Goal: Information Seeking & Learning: Find specific fact

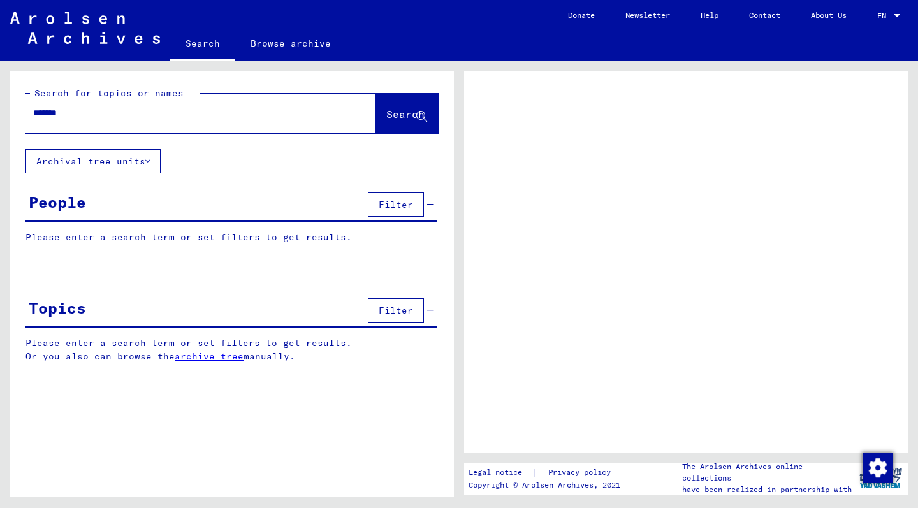
type input "********"
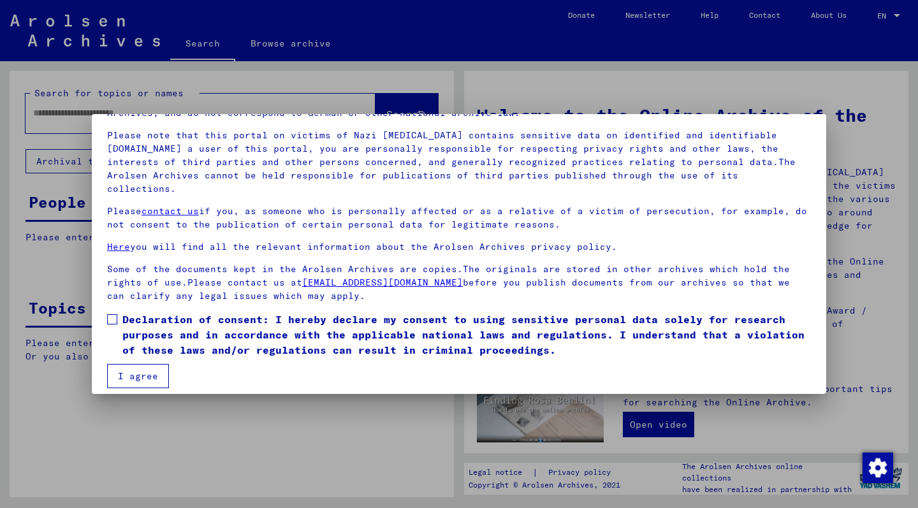
scroll to position [75, 0]
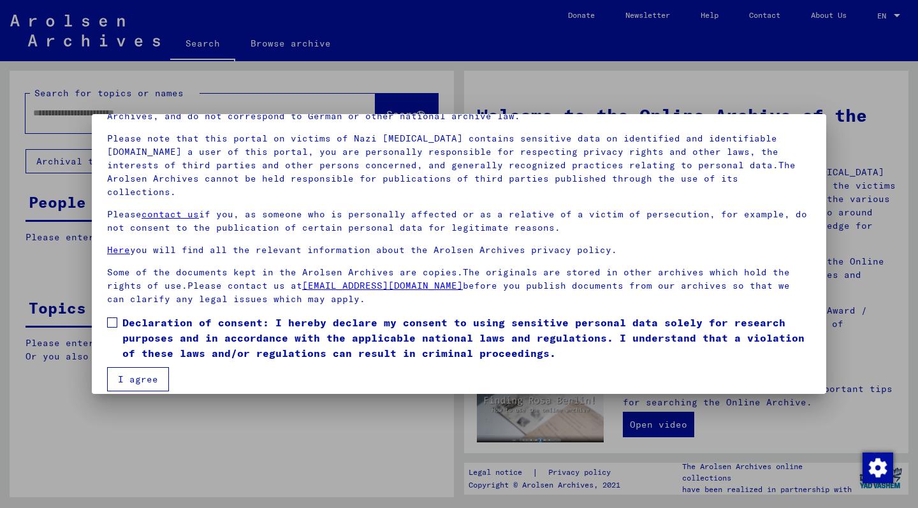
click at [157, 315] on span "Declaration of consent: I hereby declare my consent to using sensitive personal…" at bounding box center [466, 338] width 689 height 46
click at [150, 371] on button "I agree" at bounding box center [138, 379] width 62 height 24
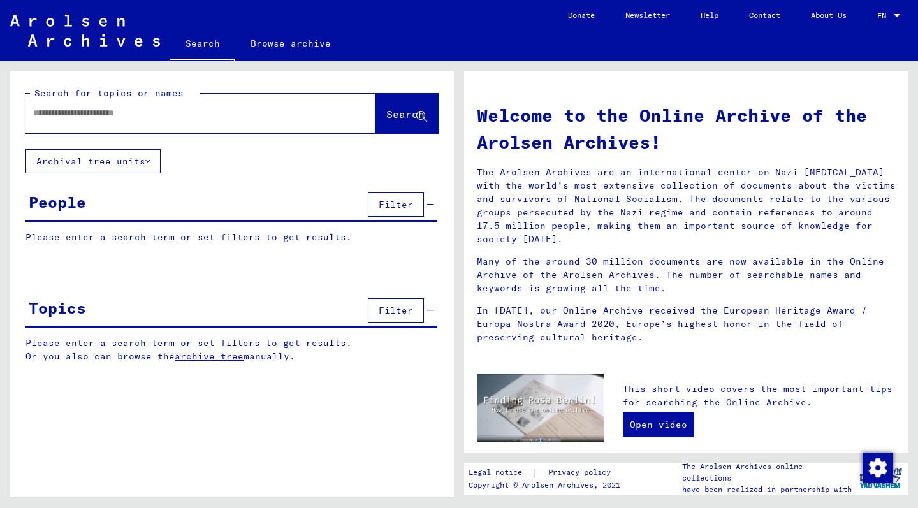
click at [127, 116] on input "text" at bounding box center [185, 112] width 304 height 13
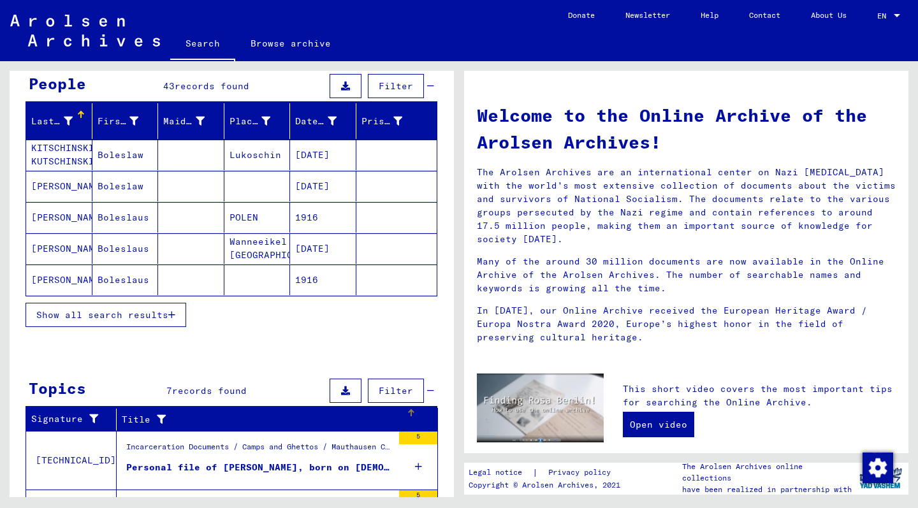
scroll to position [117, 0]
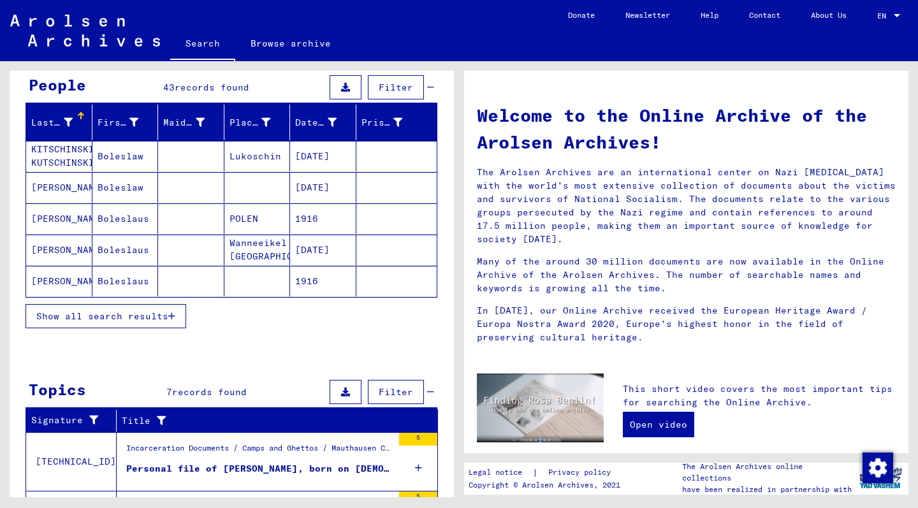
type input "**********"
click at [100, 316] on span "Show all search results" at bounding box center [102, 316] width 132 height 11
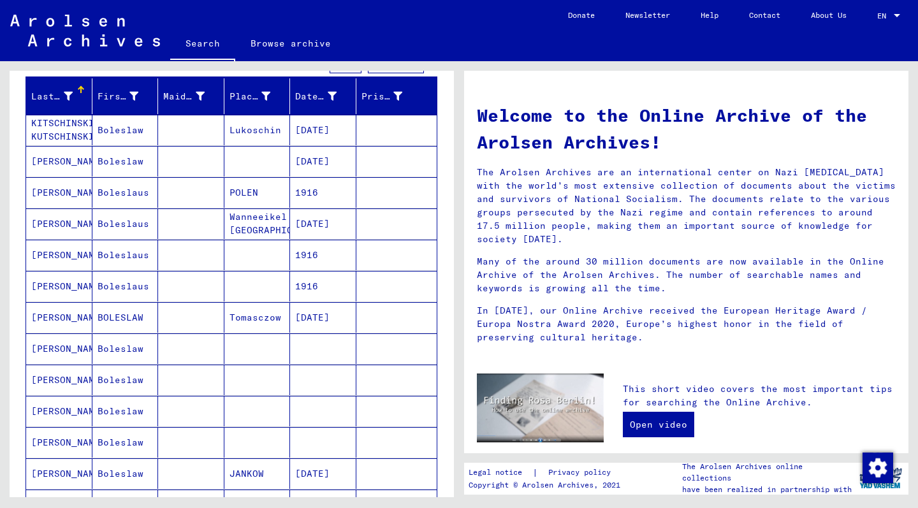
scroll to position [124, 0]
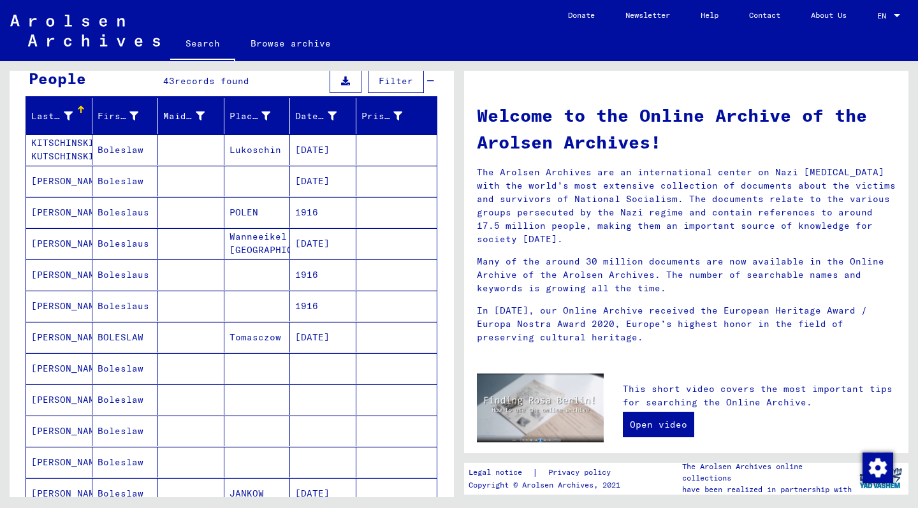
click at [322, 239] on mat-cell "[DATE]" at bounding box center [323, 243] width 66 height 31
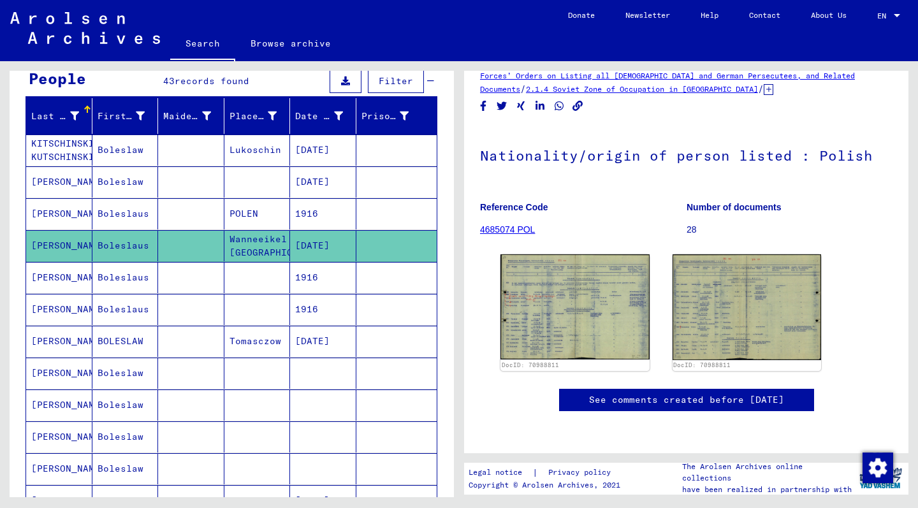
scroll to position [122, 0]
click at [580, 252] on img at bounding box center [575, 307] width 156 height 110
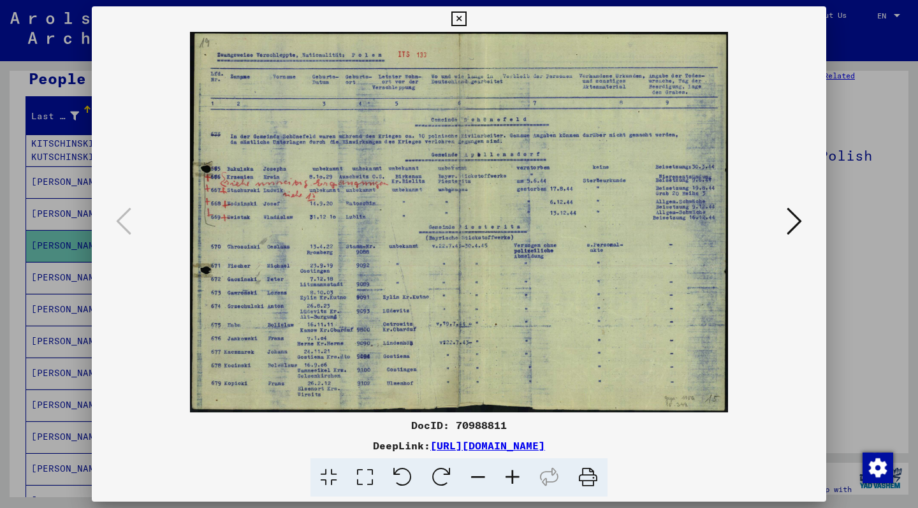
click at [793, 217] on icon at bounding box center [794, 221] width 15 height 31
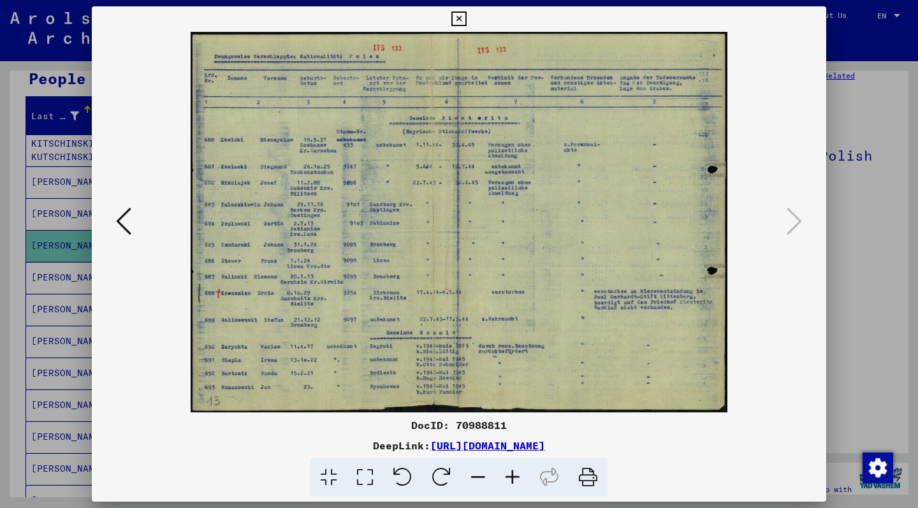
click at [466, 17] on icon at bounding box center [458, 18] width 15 height 15
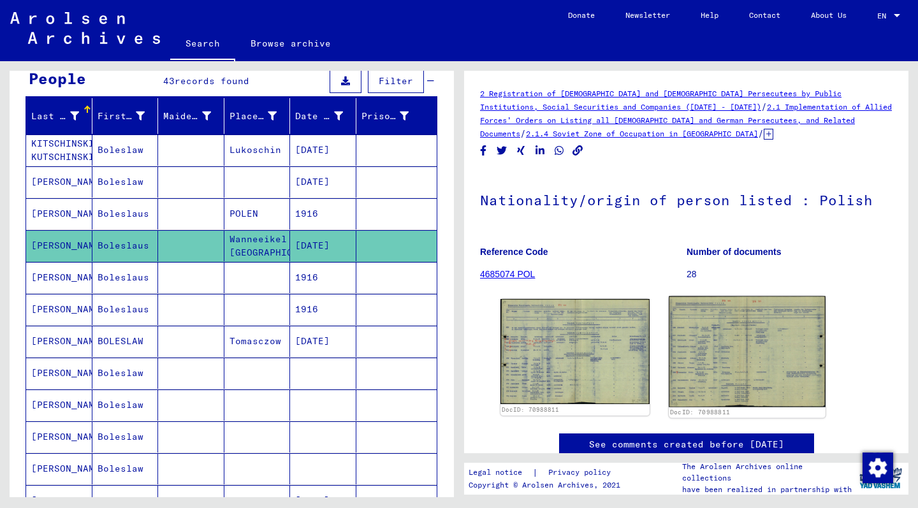
scroll to position [0, 0]
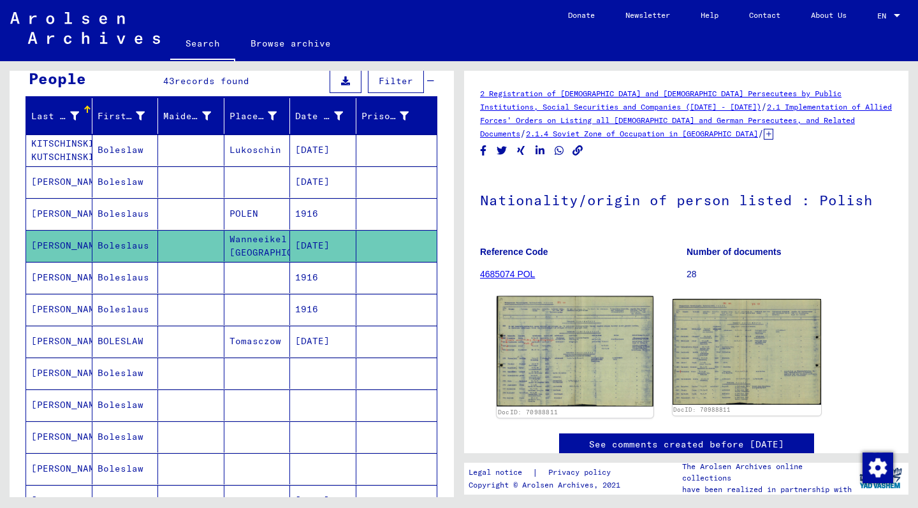
click at [568, 367] on img at bounding box center [575, 352] width 156 height 110
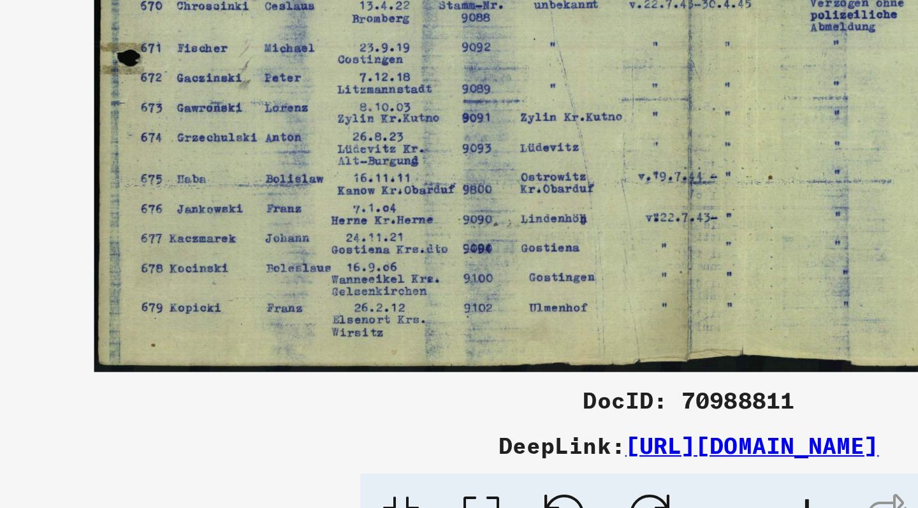
drag, startPoint x: 270, startPoint y: 124, endPoint x: 247, endPoint y: 124, distance: 23.6
click at [293, 143] on img at bounding box center [459, 222] width 648 height 381
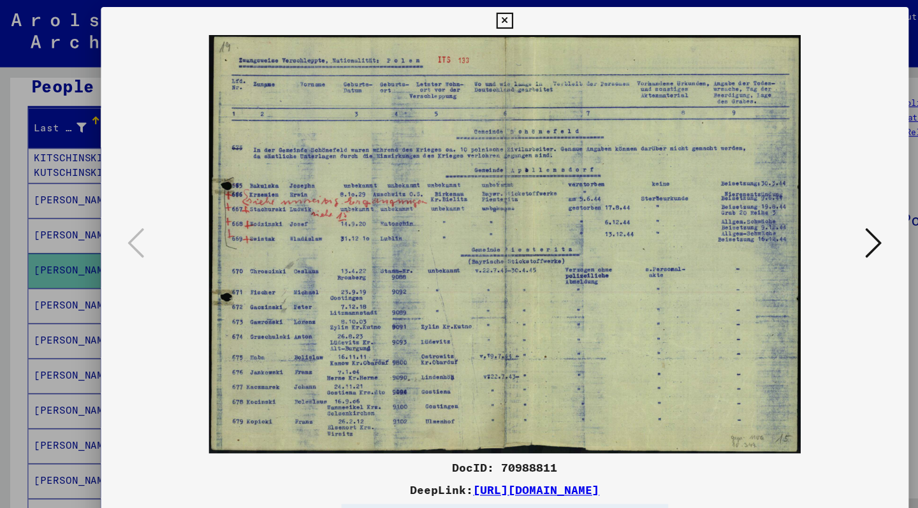
click at [466, 22] on icon at bounding box center [458, 18] width 15 height 15
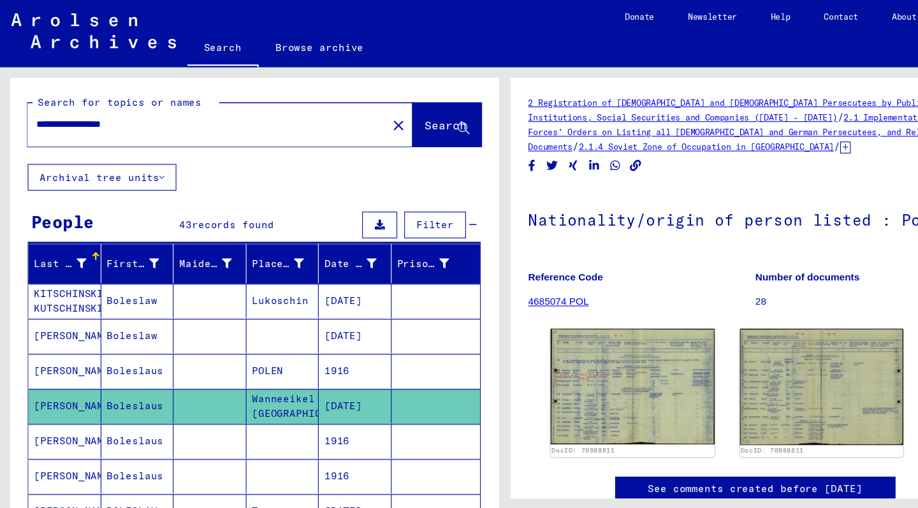
click at [166, 266] on mat-cell at bounding box center [191, 273] width 66 height 31
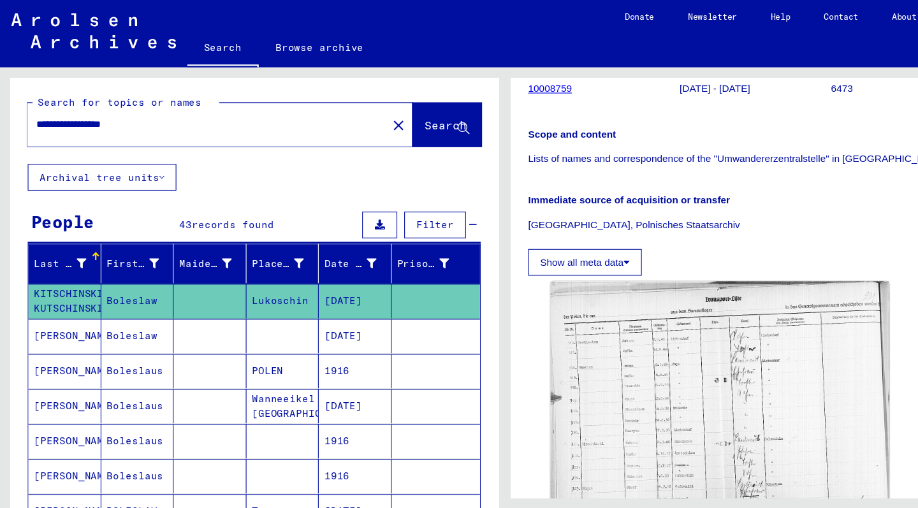
scroll to position [212, 0]
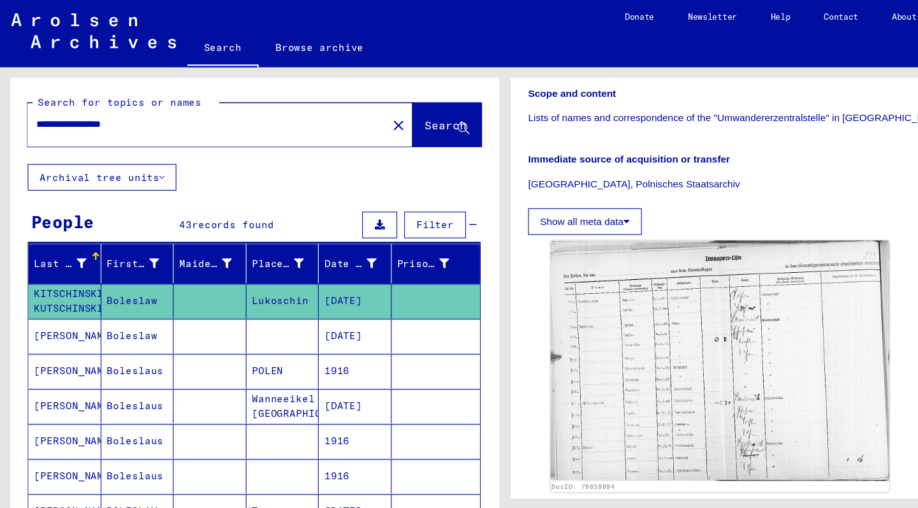
click at [217, 307] on mat-cell at bounding box center [191, 305] width 66 height 31
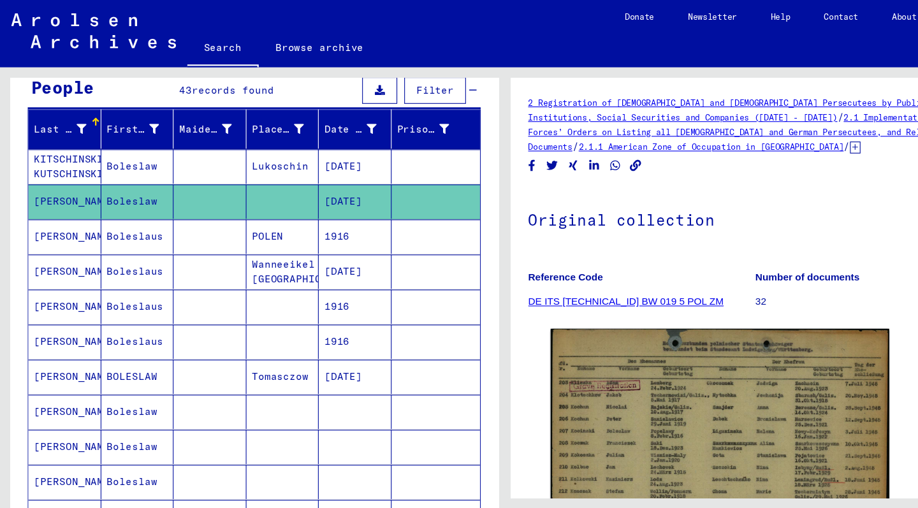
scroll to position [144, 0]
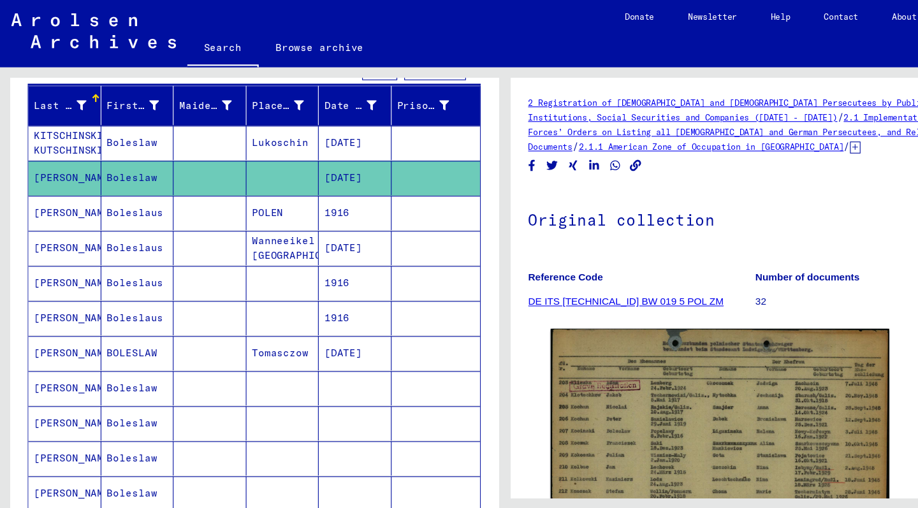
click at [259, 211] on mat-cell "Wanneeikel Krs. [GEOGRAPHIC_DATA]" at bounding box center [257, 225] width 66 height 31
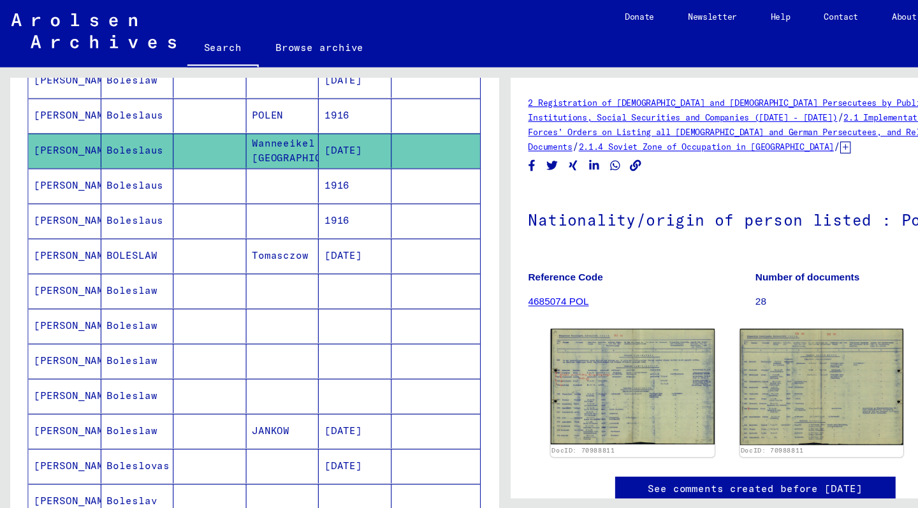
scroll to position [242, 0]
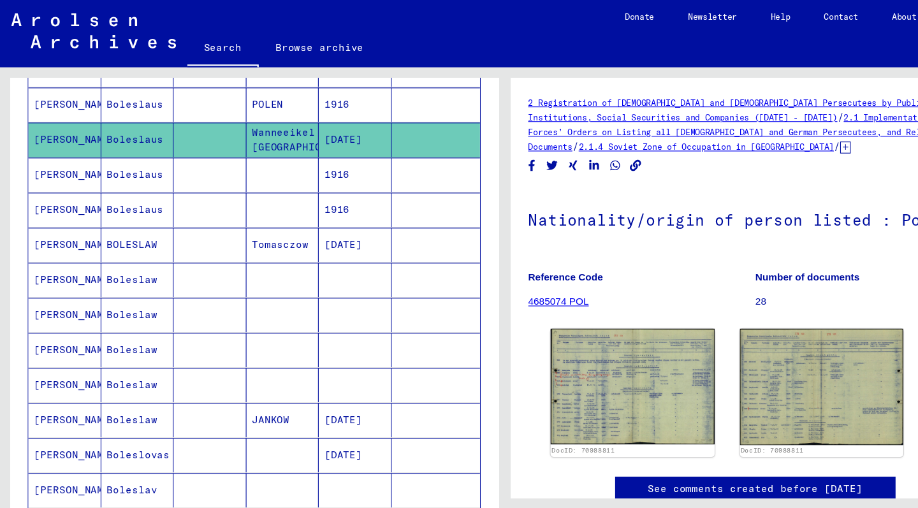
click at [188, 243] on mat-cell at bounding box center [191, 254] width 66 height 31
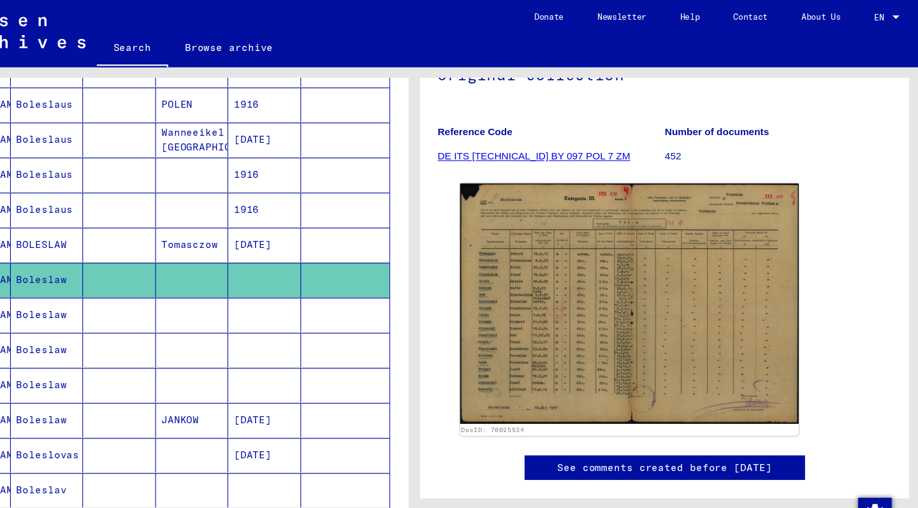
scroll to position [133, 0]
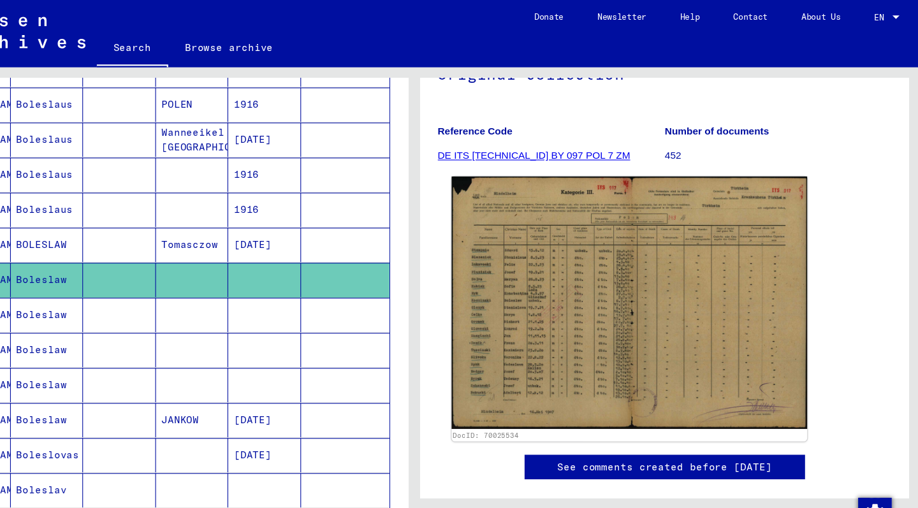
click at [517, 292] on img at bounding box center [654, 276] width 323 height 230
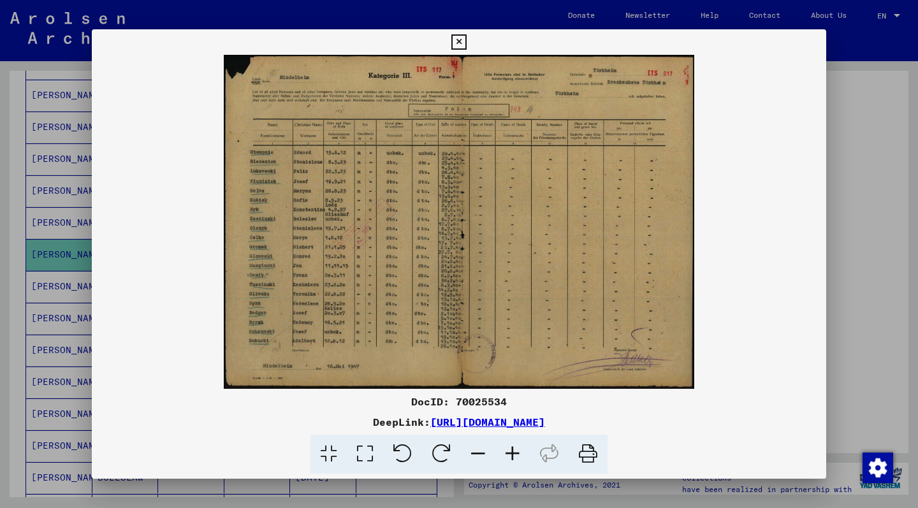
click at [466, 47] on icon at bounding box center [458, 41] width 15 height 15
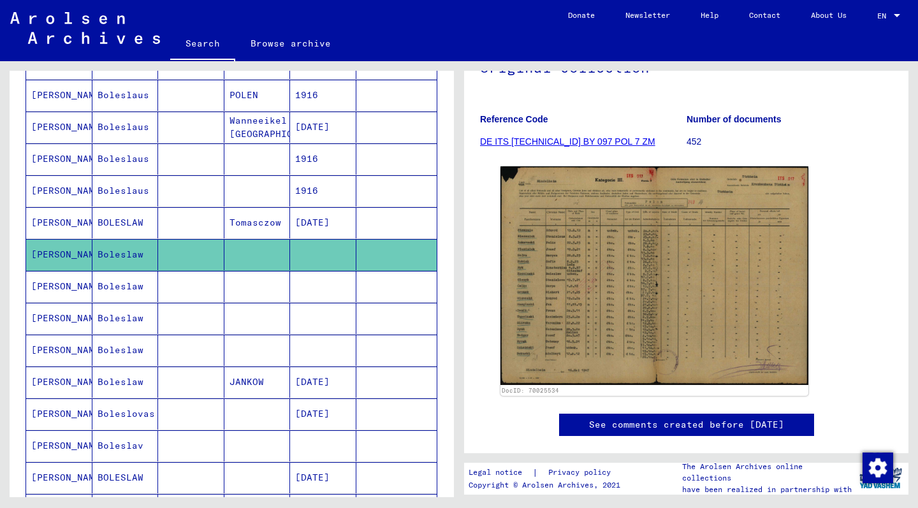
click at [193, 276] on mat-cell at bounding box center [191, 286] width 66 height 31
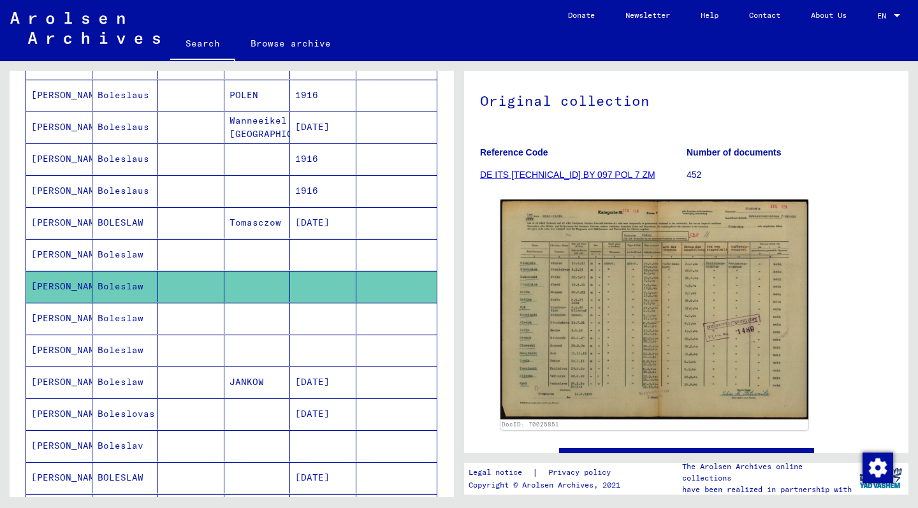
scroll to position [110, 0]
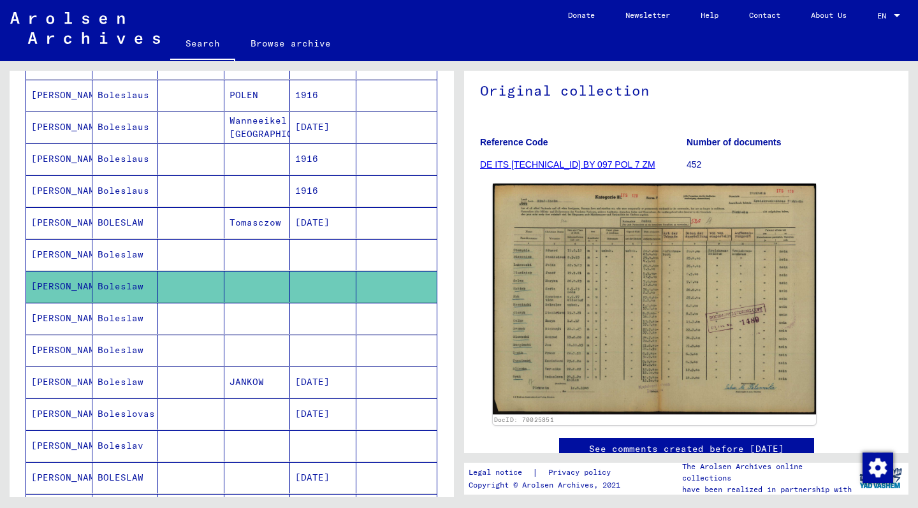
click at [578, 325] on img at bounding box center [654, 299] width 323 height 231
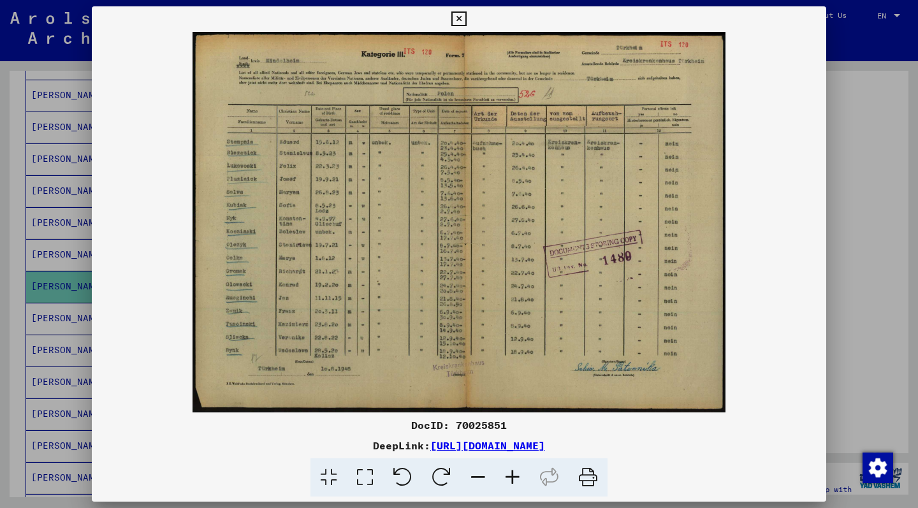
click at [92, 350] on img at bounding box center [459, 222] width 735 height 381
click at [68, 354] on div at bounding box center [459, 254] width 918 height 508
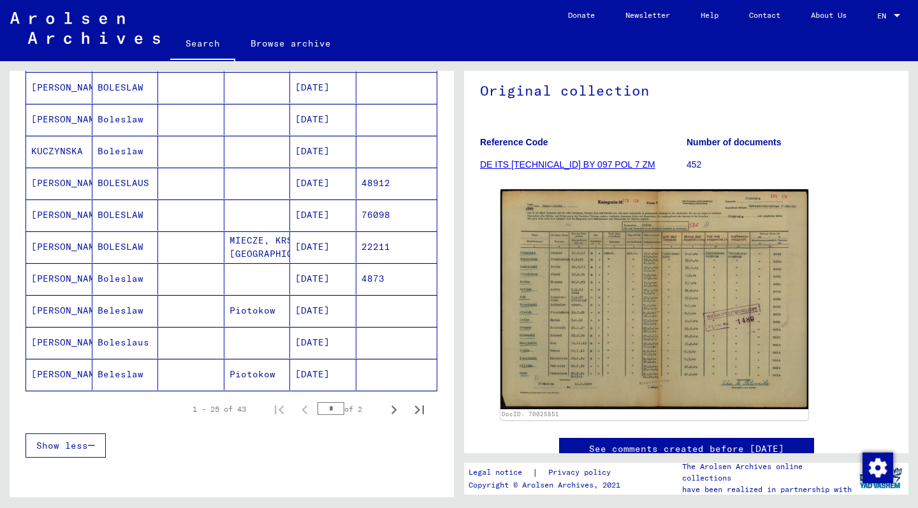
scroll to position [685, 0]
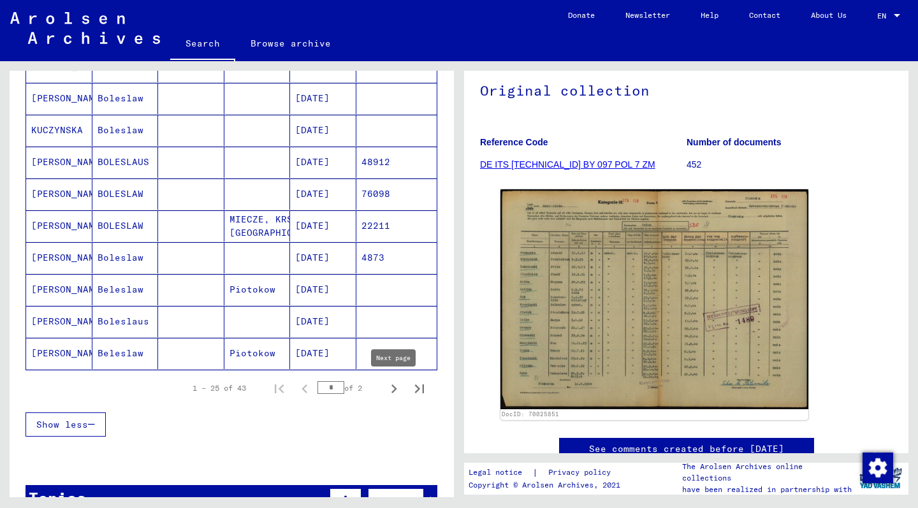
click at [393, 392] on icon "Next page" at bounding box center [395, 389] width 6 height 9
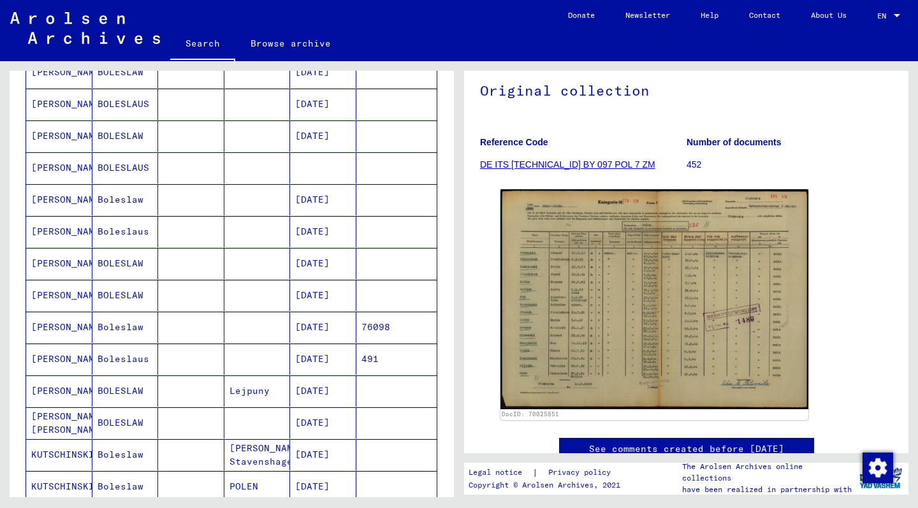
scroll to position [321, 0]
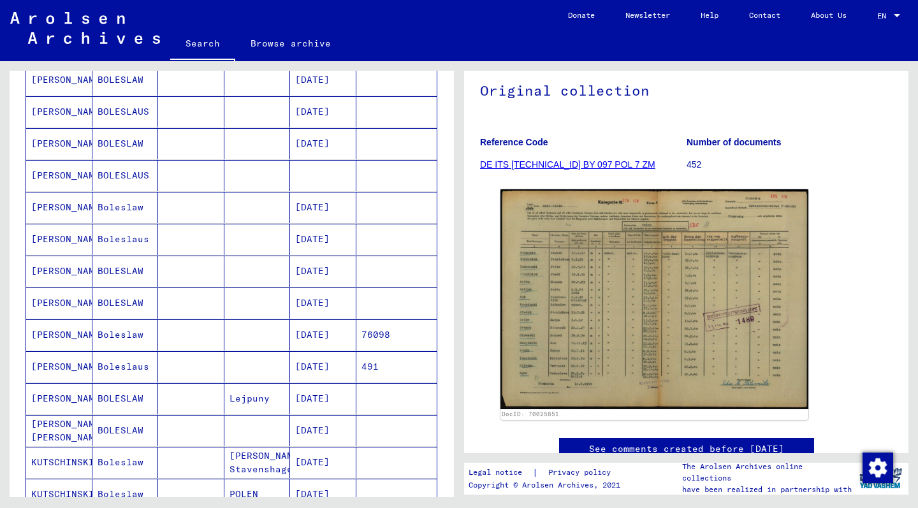
click at [255, 184] on mat-cell at bounding box center [257, 175] width 66 height 31
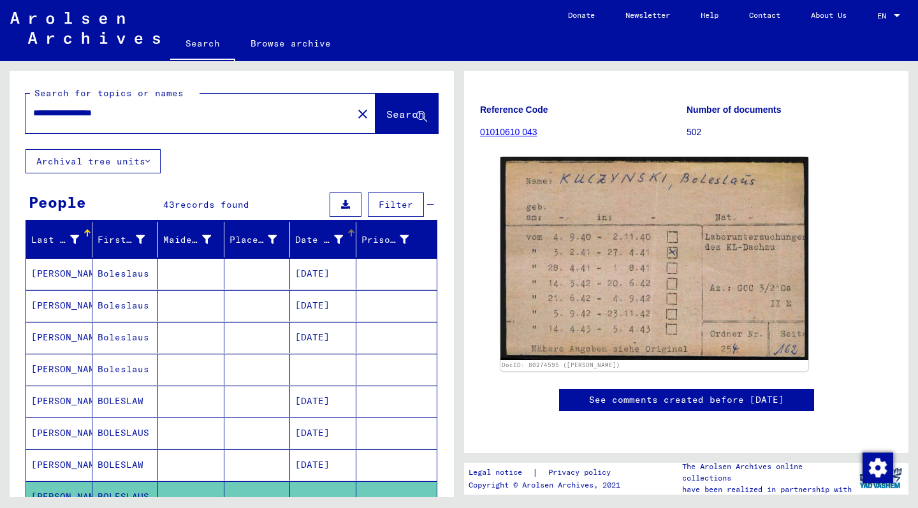
click at [316, 240] on div "Date of Birth" at bounding box center [319, 239] width 48 height 13
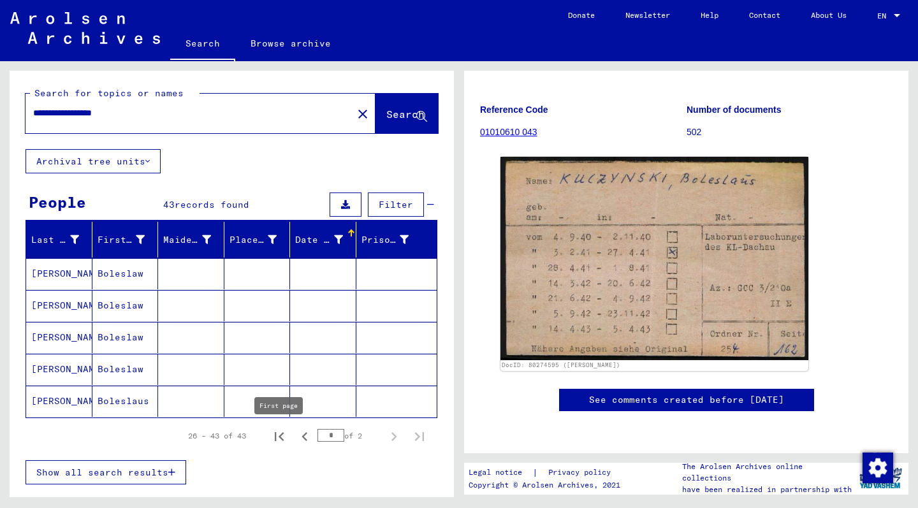
click at [285, 434] on icon "First page" at bounding box center [279, 437] width 18 height 18
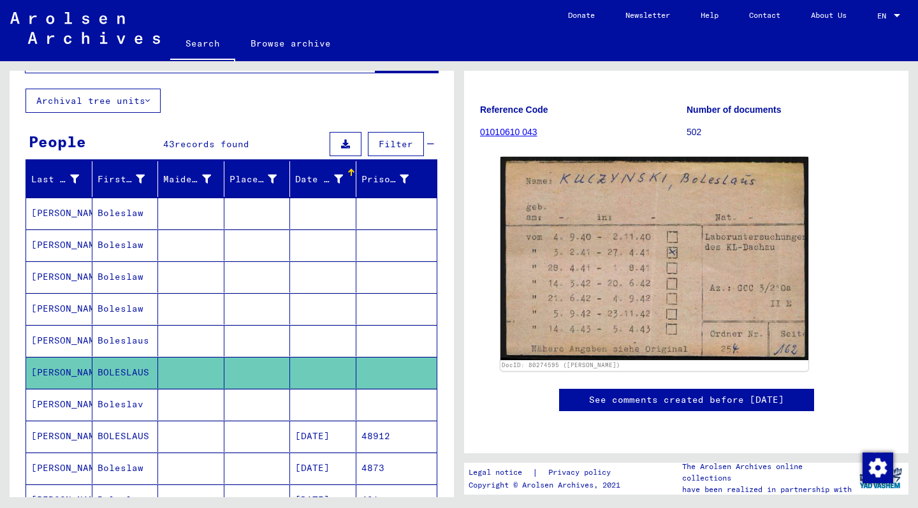
scroll to position [62, 0]
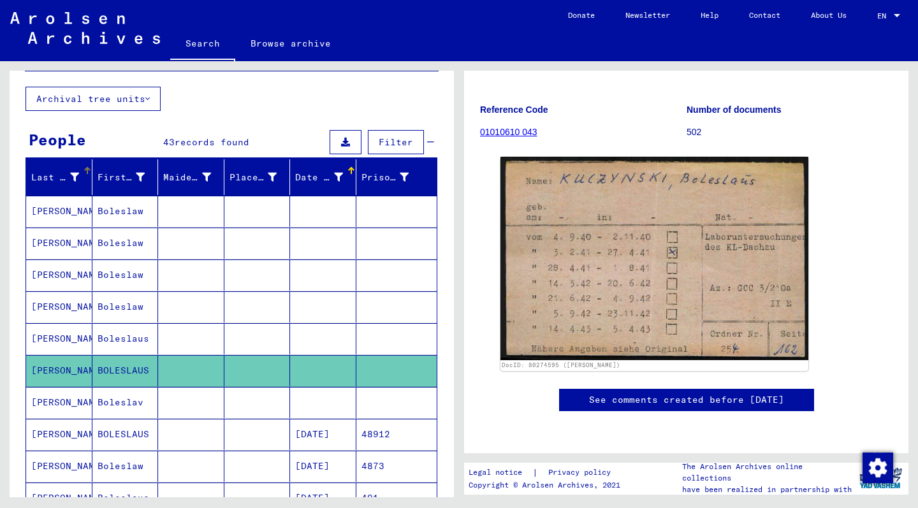
click at [63, 181] on div "Last Name" at bounding box center [55, 177] width 48 height 13
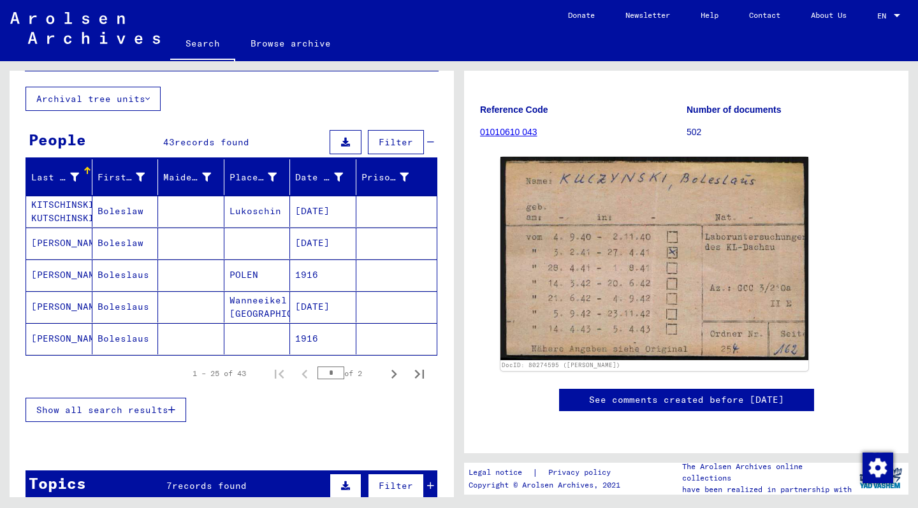
click at [63, 181] on div "Last Name" at bounding box center [55, 177] width 48 height 13
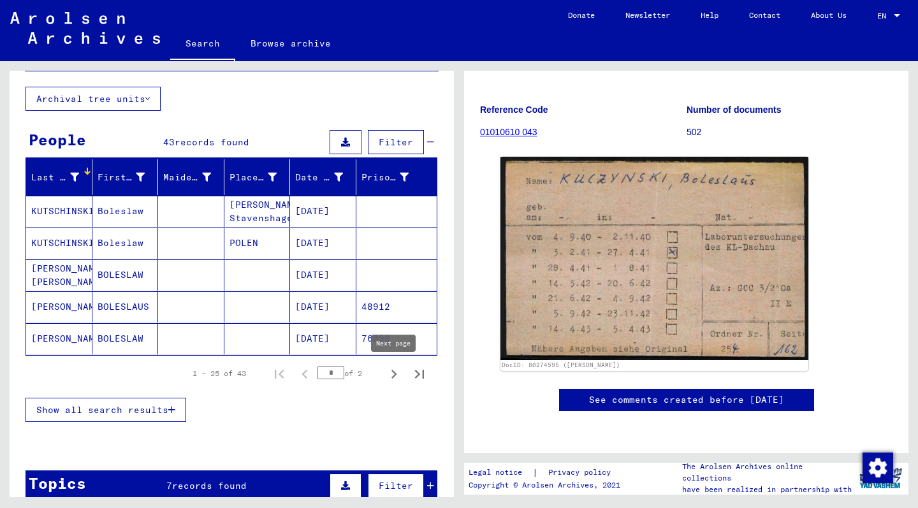
click at [393, 377] on icon "Next page" at bounding box center [395, 374] width 6 height 9
type input "*"
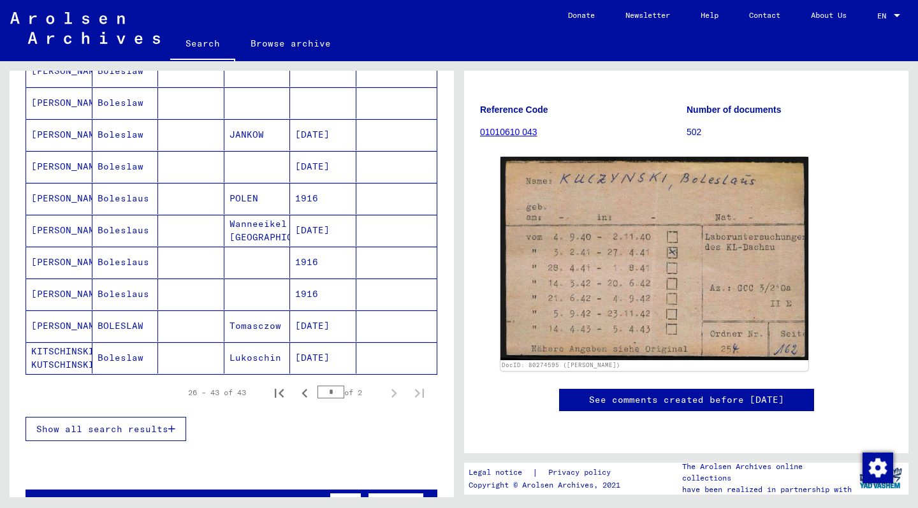
scroll to position [461, 0]
